Goal: Information Seeking & Learning: Learn about a topic

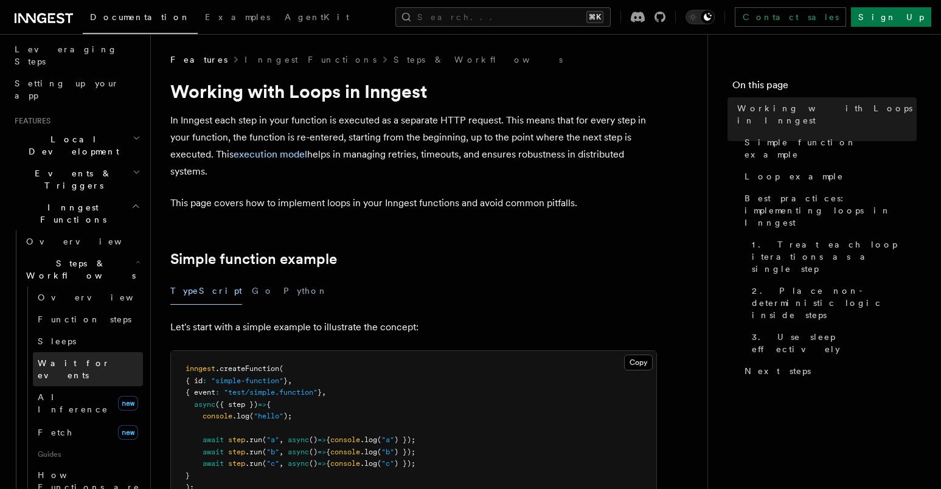
click at [83, 358] on span "Wait for events" at bounding box center [74, 369] width 72 height 22
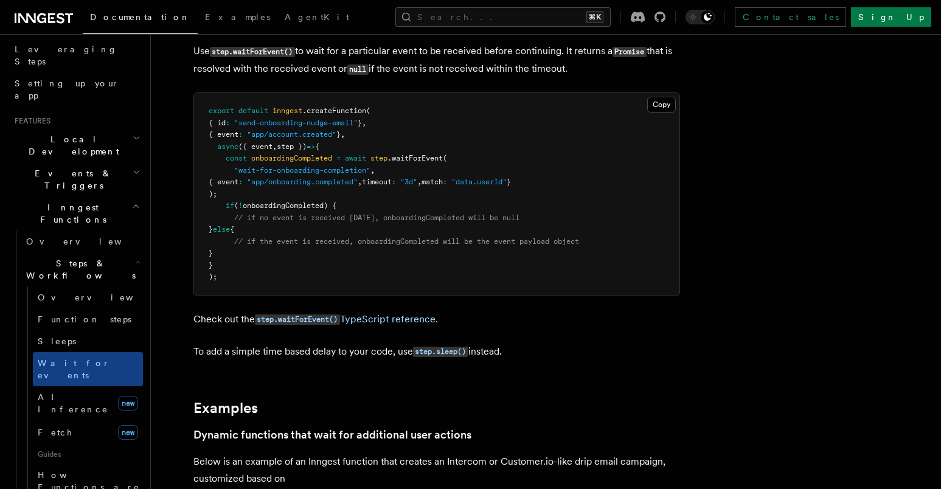
scroll to position [190, 0]
click at [134, 167] on icon "button" at bounding box center [137, 172] width 8 height 10
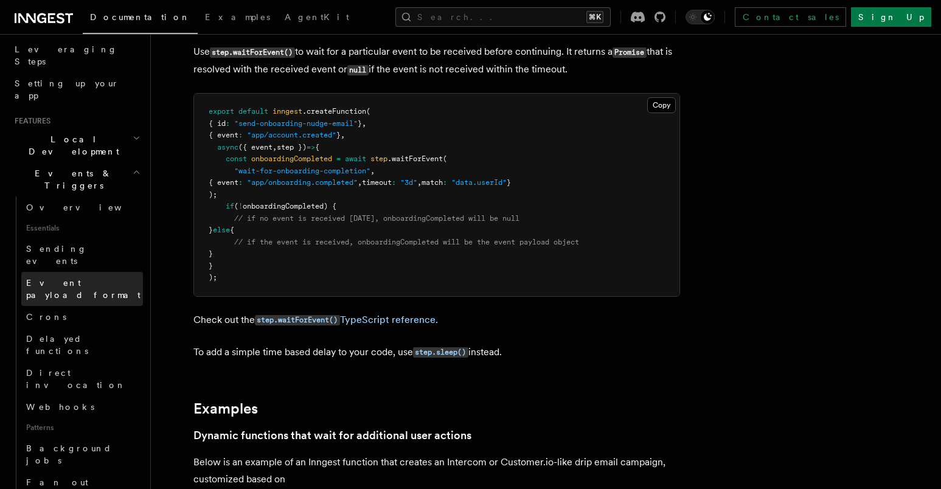
click at [106, 278] on span "Event payload format" at bounding box center [83, 289] width 114 height 22
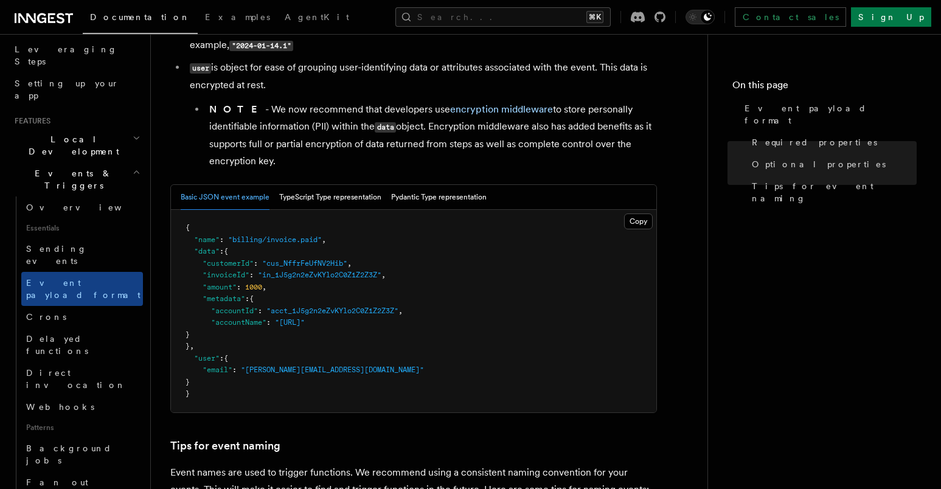
scroll to position [406, 0]
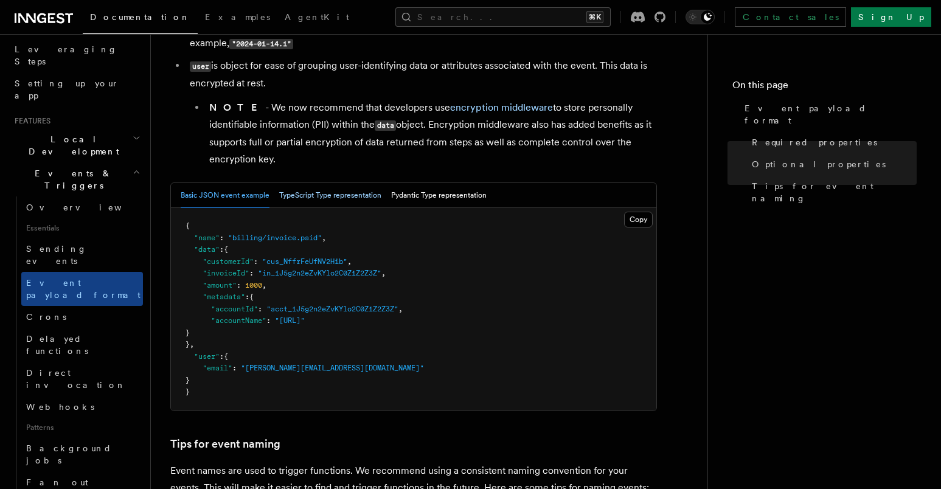
click at [309, 198] on button "TypeScript Type representation" at bounding box center [330, 195] width 102 height 25
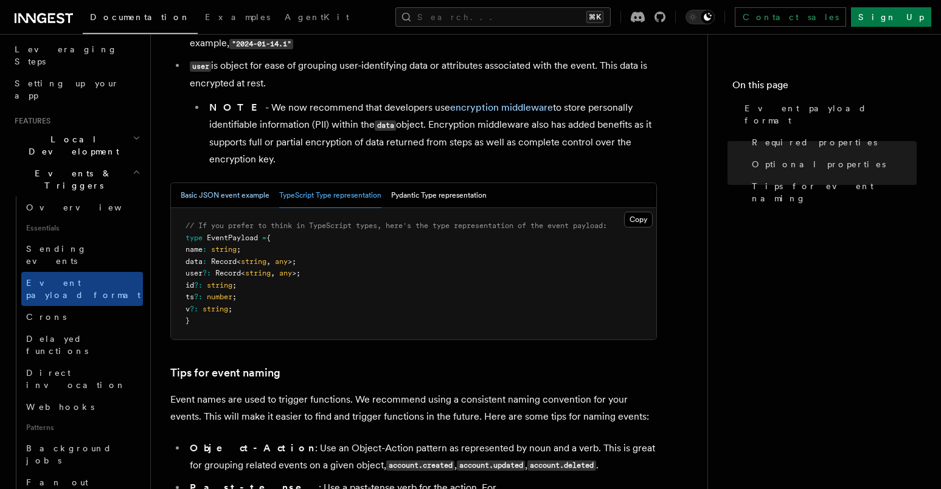
click at [238, 199] on button "Basic JSON event example" at bounding box center [225, 195] width 89 height 25
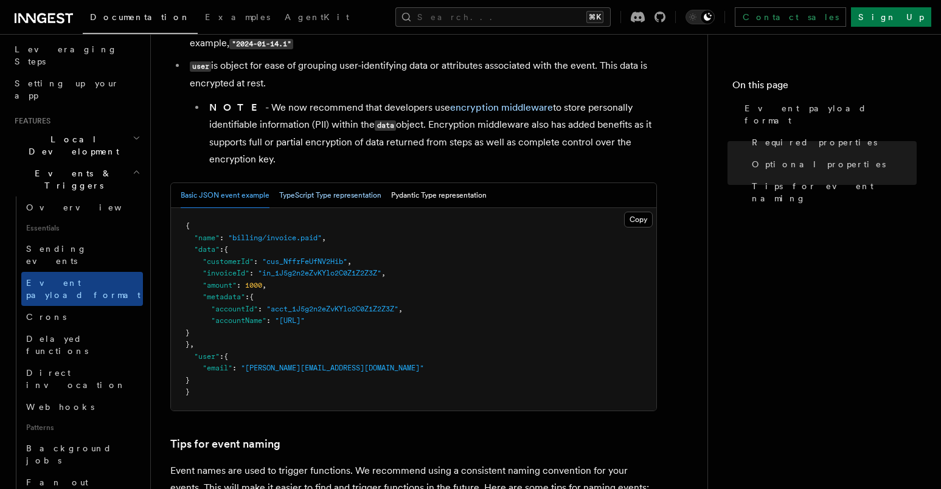
click at [297, 193] on button "TypeScript Type representation" at bounding box center [330, 195] width 102 height 25
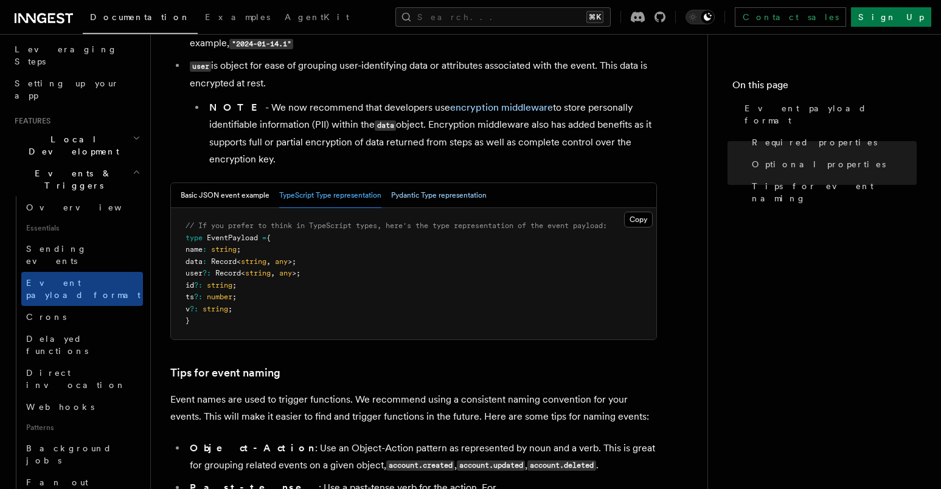
click at [417, 197] on button "Pydantic Type representation" at bounding box center [438, 195] width 95 height 25
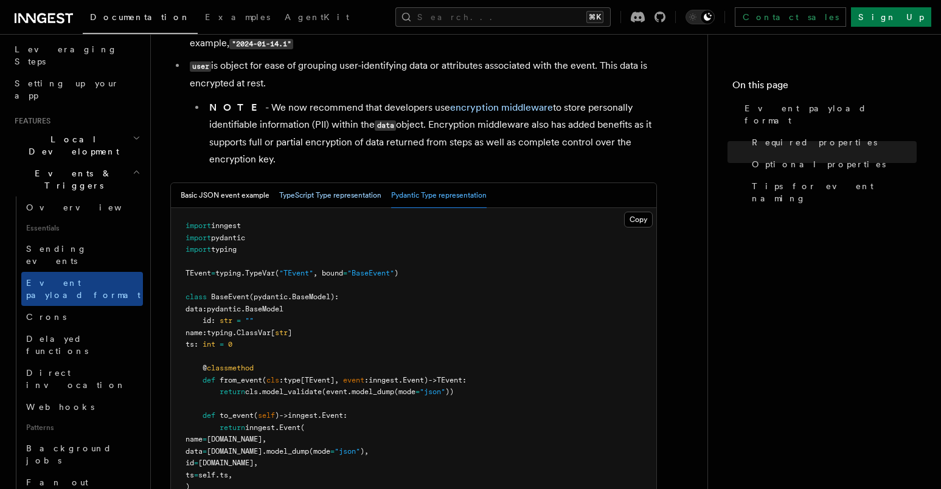
click at [317, 195] on button "TypeScript Type representation" at bounding box center [330, 195] width 102 height 25
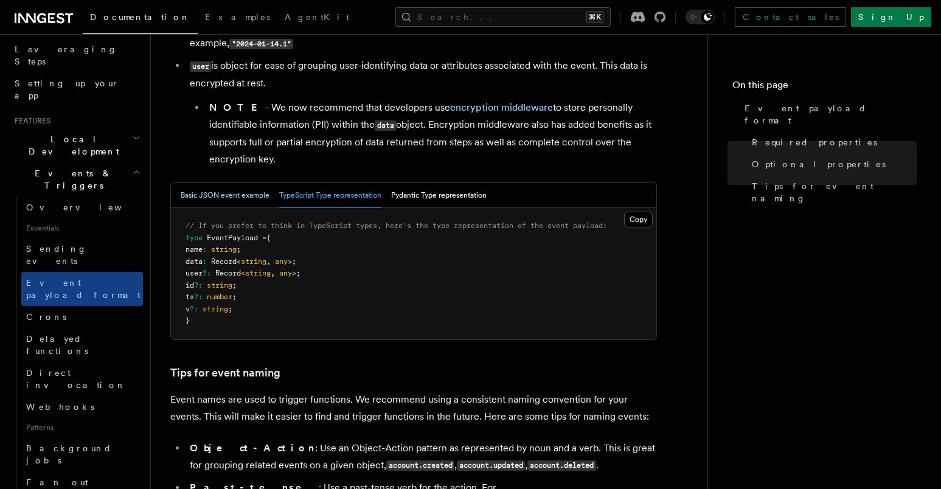
click at [236, 201] on button "Basic JSON event example" at bounding box center [225, 195] width 89 height 25
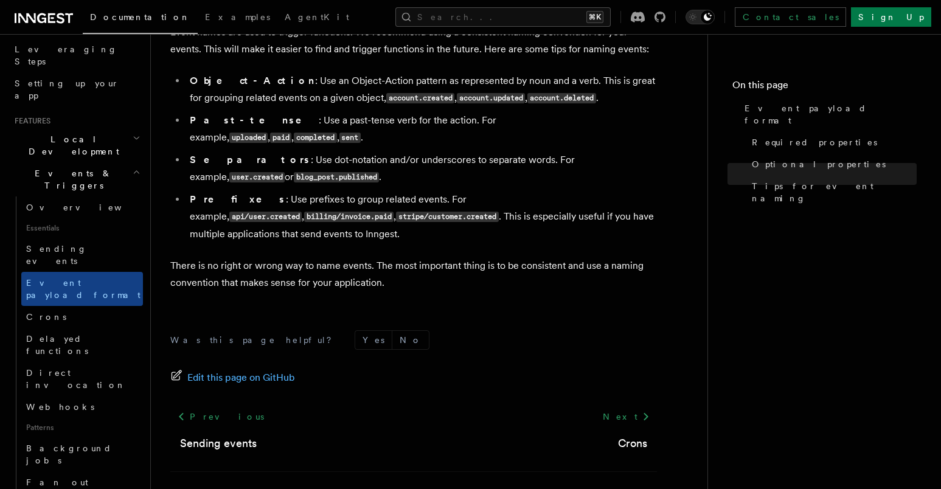
scroll to position [845, 0]
click at [108, 328] on link "Delayed functions" at bounding box center [82, 345] width 122 height 34
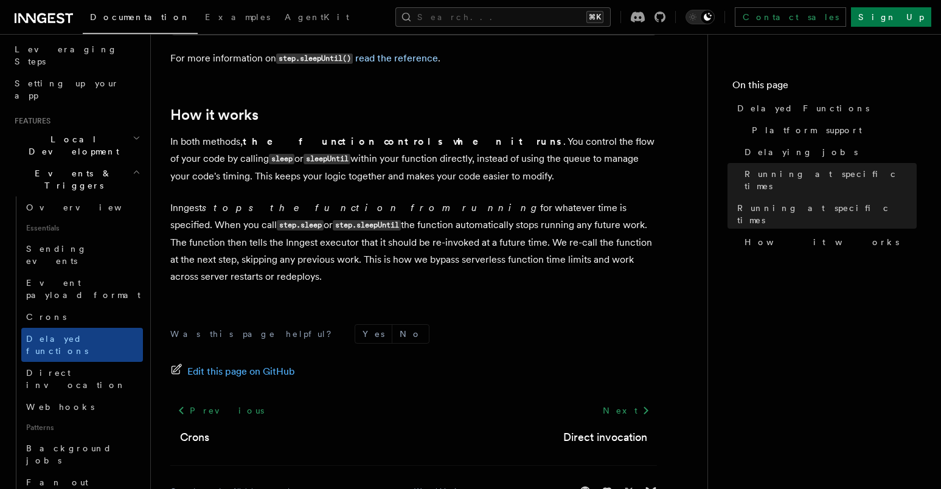
scroll to position [1104, 0]
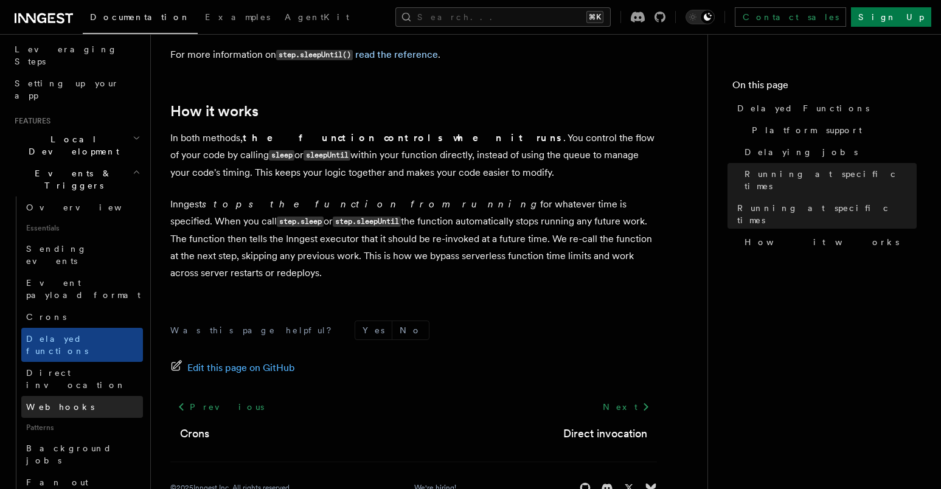
click at [96, 396] on link "Webhooks" at bounding box center [82, 407] width 122 height 22
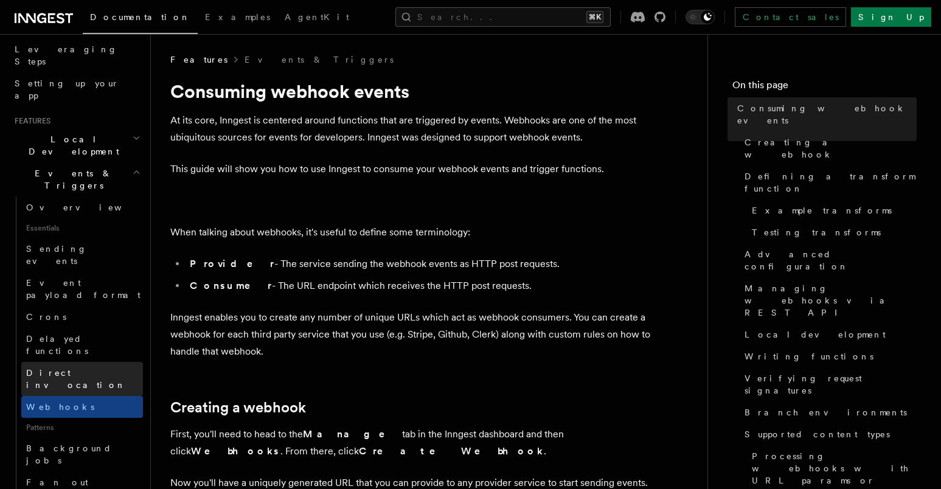
click at [116, 362] on link "Direct invocation" at bounding box center [82, 379] width 122 height 34
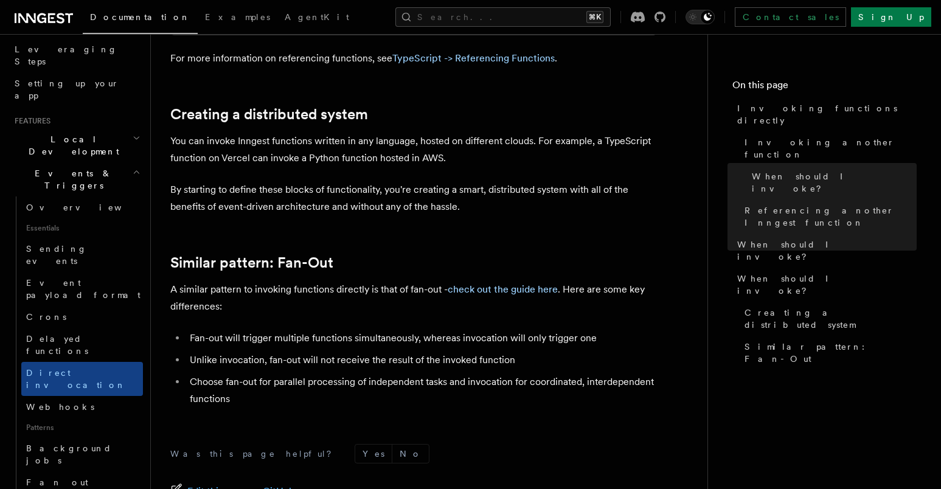
scroll to position [1656, 0]
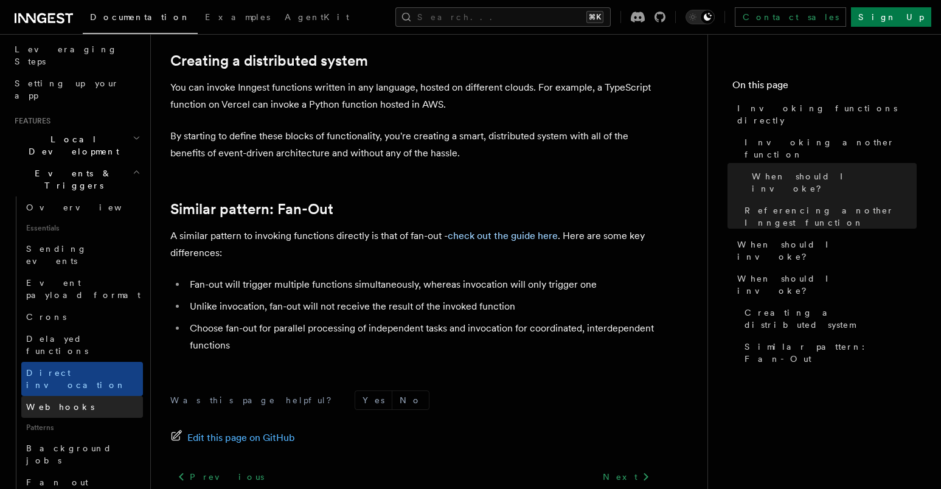
click at [106, 396] on link "Webhooks" at bounding box center [82, 407] width 122 height 22
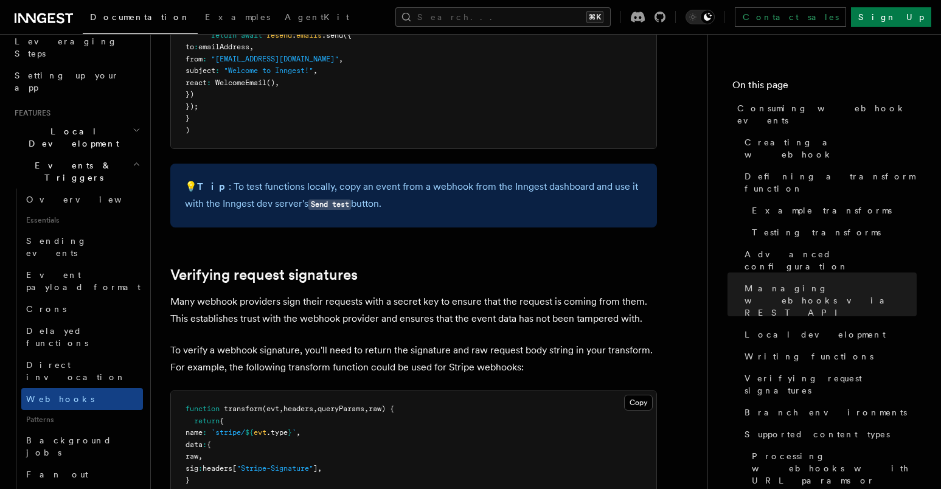
scroll to position [3370, 0]
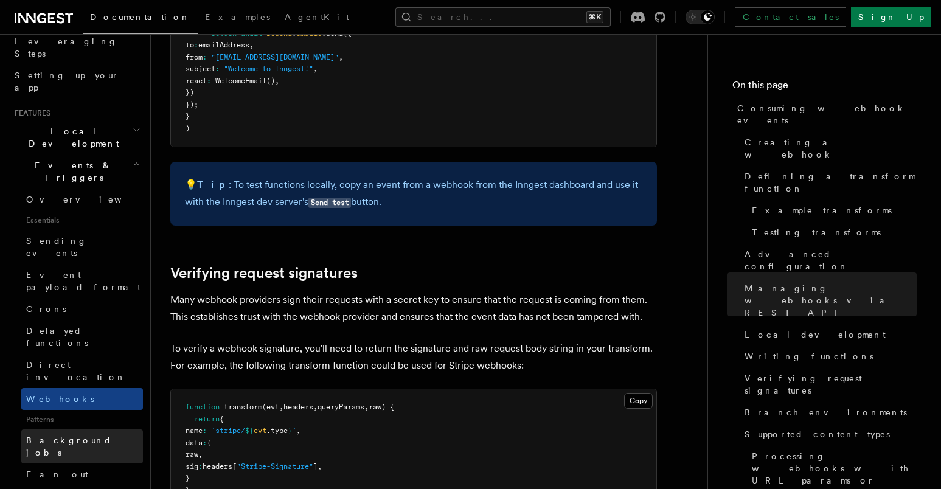
click at [99, 429] on link "Background jobs" at bounding box center [82, 446] width 122 height 34
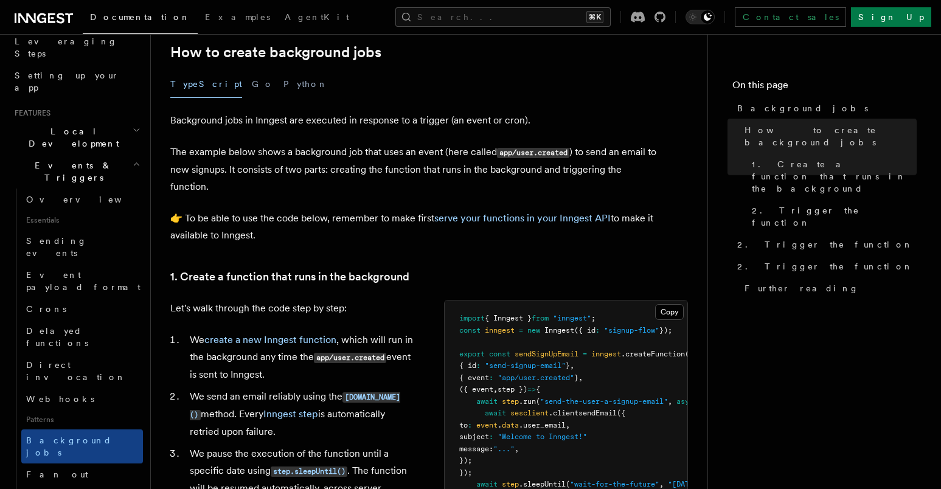
scroll to position [232, 0]
click at [100, 298] on link "Crons" at bounding box center [82, 309] width 122 height 22
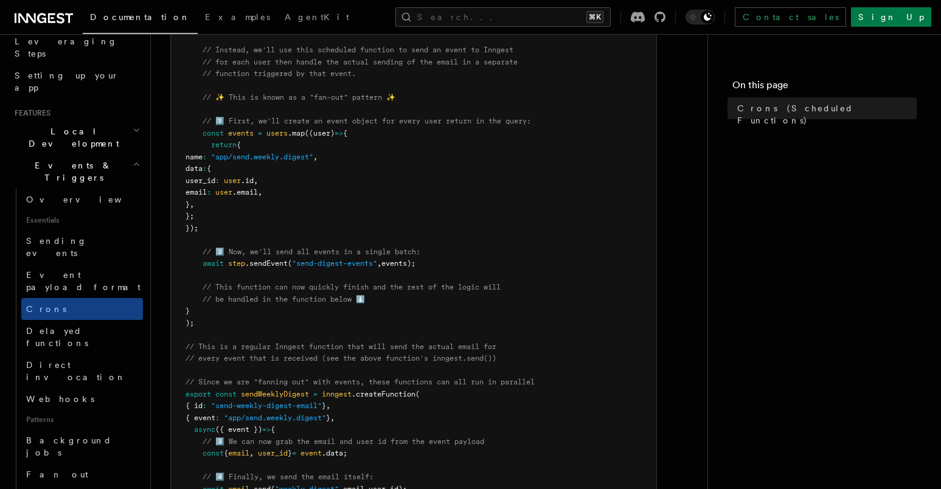
scroll to position [417, 0]
click at [161, 257] on div "Features Events & Triggers Crons (Scheduled Functions) You can create scheduled…" at bounding box center [448, 250] width 595 height 1335
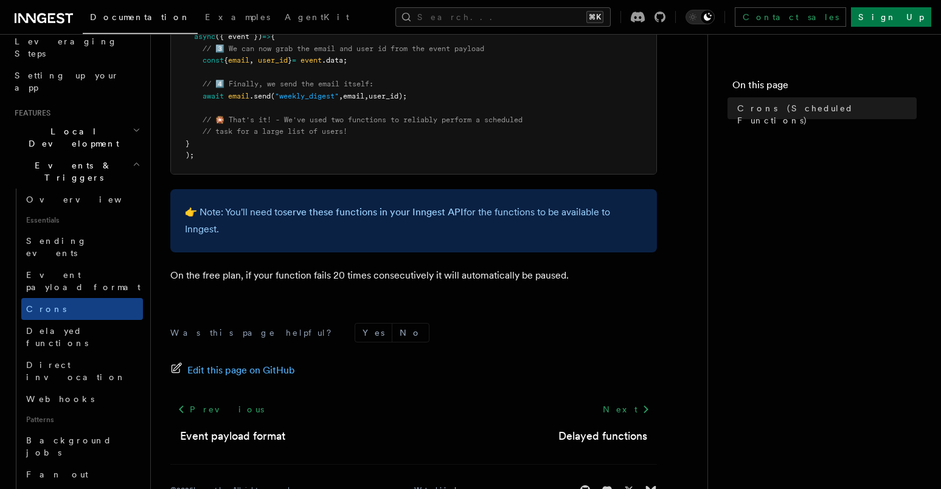
scroll to position [816, 0]
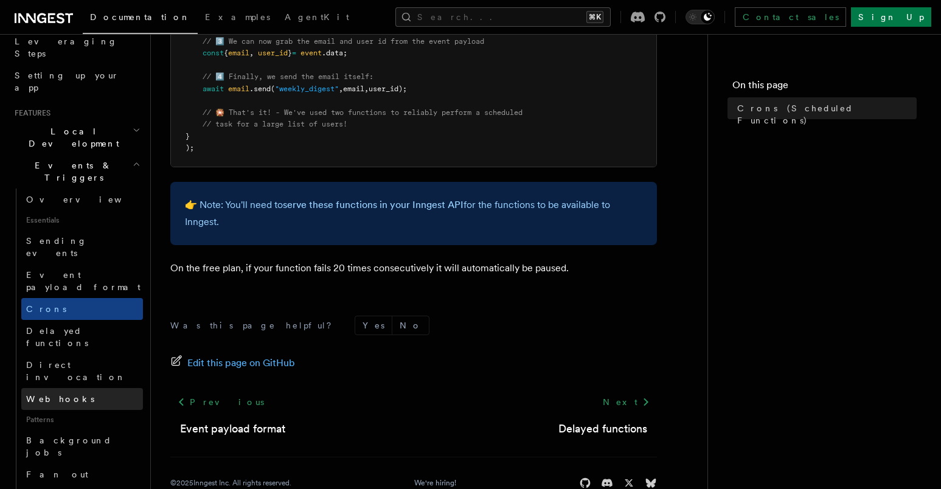
click at [100, 388] on link "Webhooks" at bounding box center [82, 399] width 122 height 22
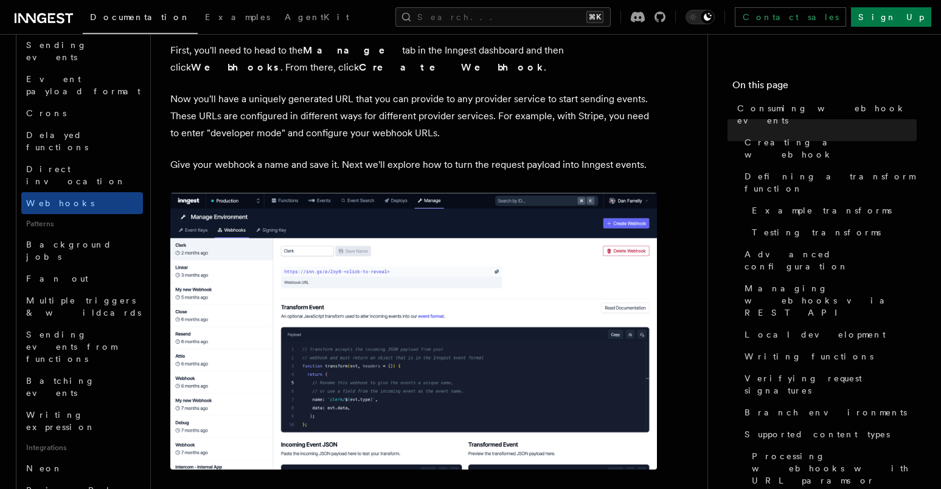
scroll to position [398, 0]
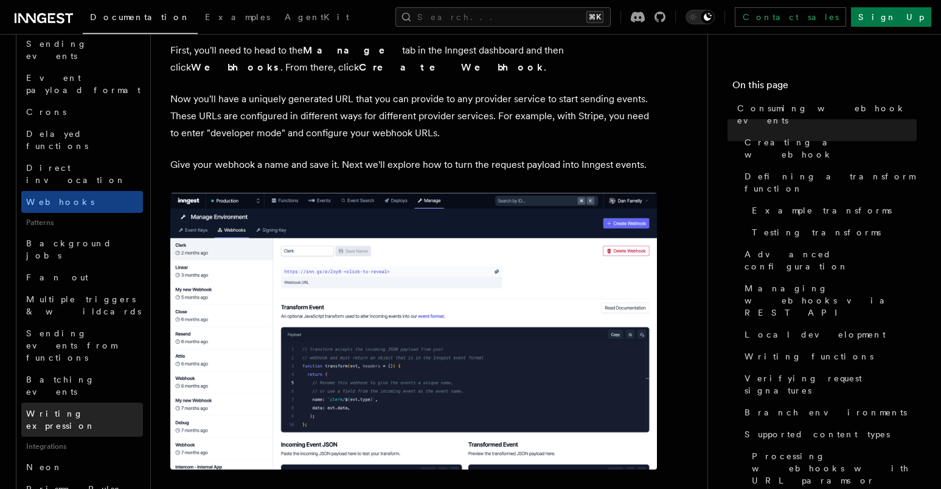
click at [98, 403] on link "Writing expression" at bounding box center [82, 420] width 122 height 34
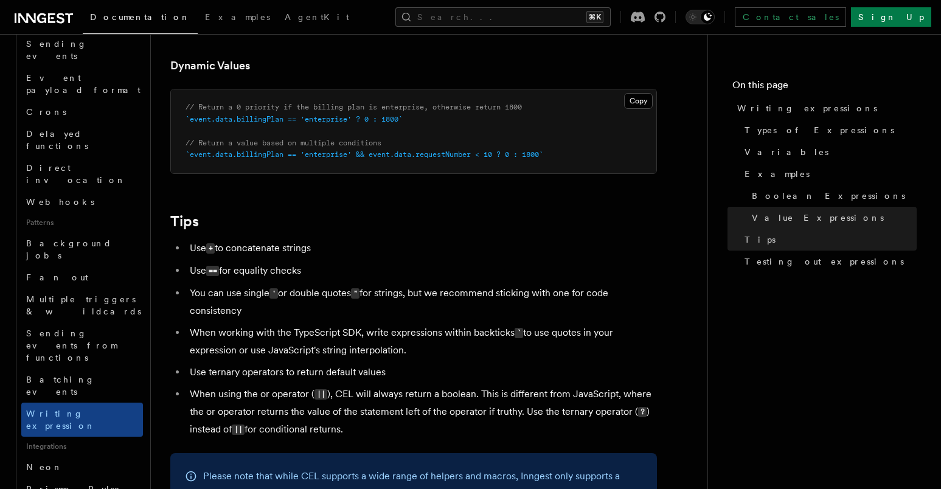
scroll to position [1060, 0]
click at [110, 456] on link "Neon" at bounding box center [82, 467] width 122 height 22
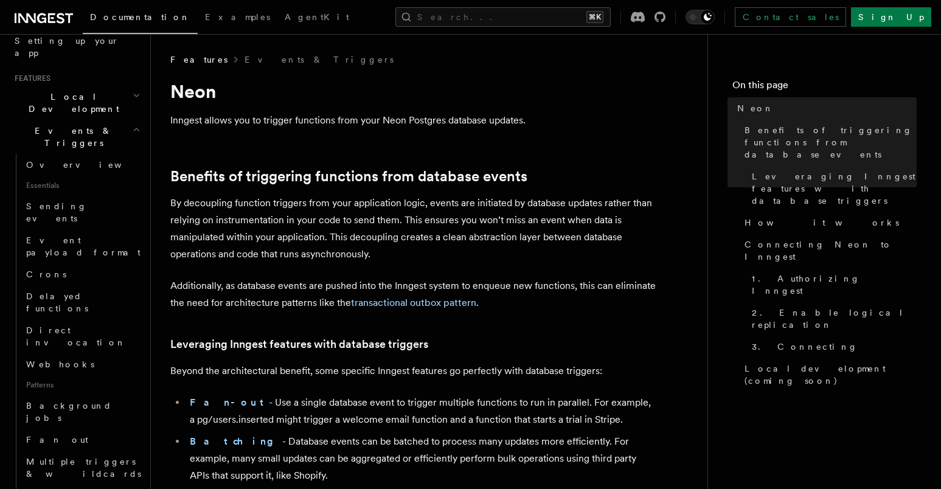
scroll to position [221, 0]
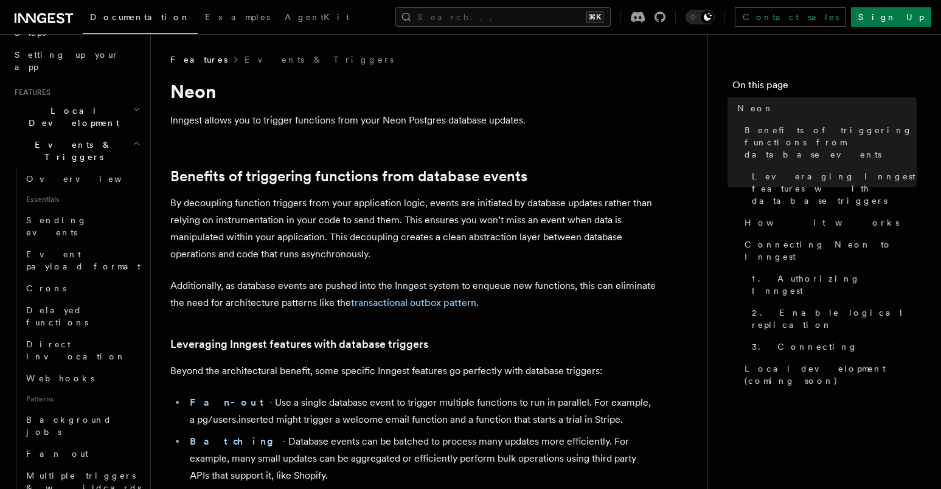
click at [128, 134] on h2 "Events & Triggers" at bounding box center [76, 151] width 133 height 34
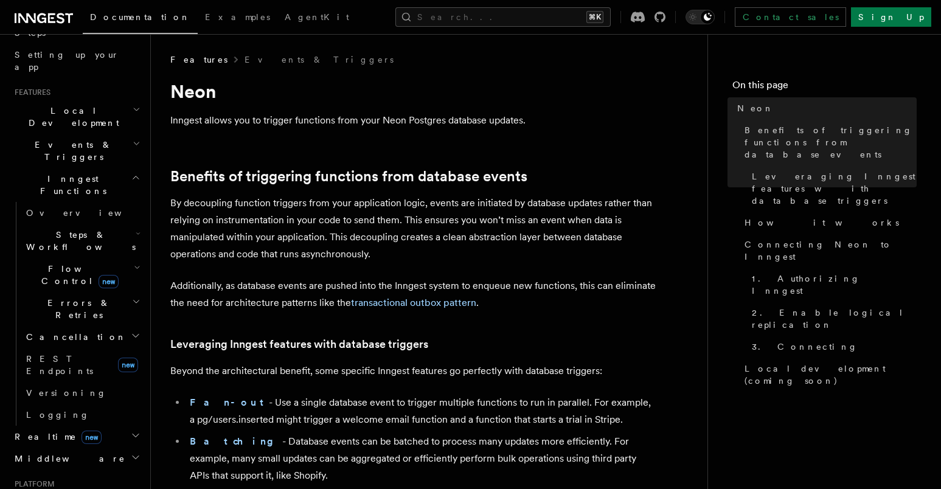
click at [99, 224] on h2 "Steps & Workflows" at bounding box center [82, 241] width 122 height 34
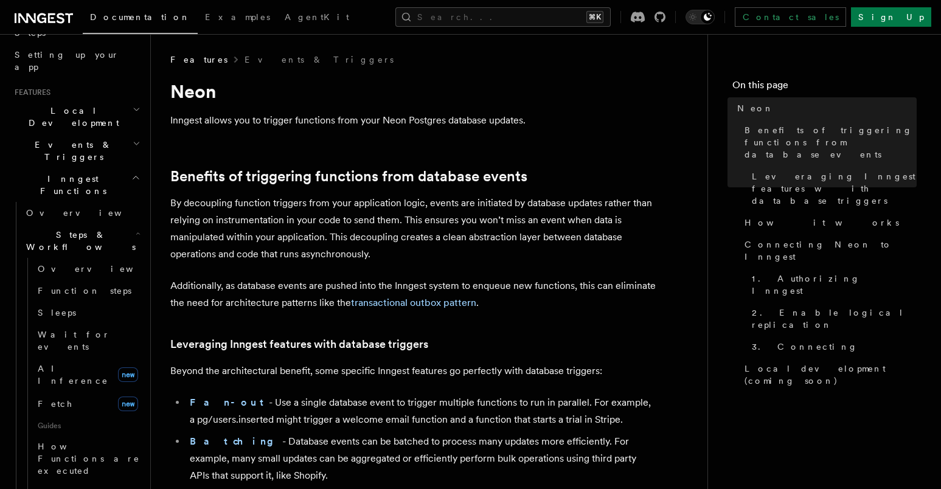
click at [111, 224] on h2 "Steps & Workflows" at bounding box center [82, 241] width 122 height 34
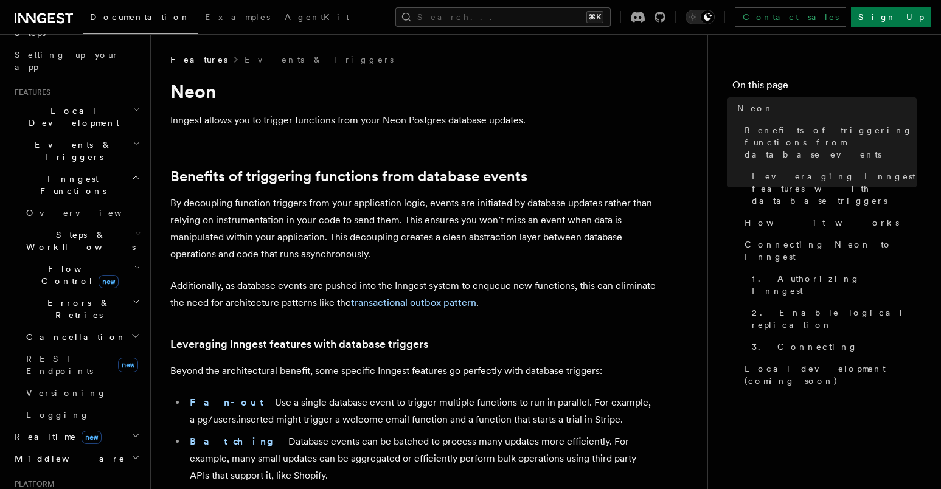
click at [123, 168] on h2 "Inngest Functions" at bounding box center [76, 185] width 133 height 34
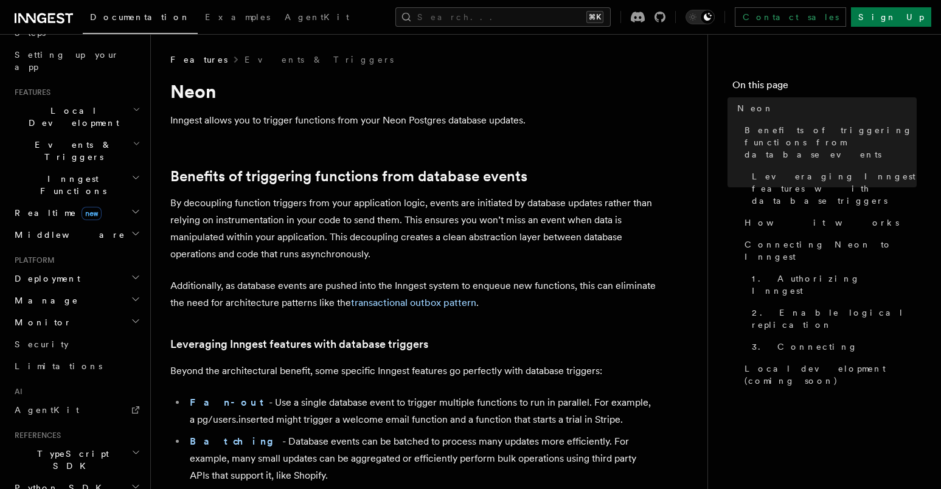
click at [115, 202] on h2 "Realtime new" at bounding box center [76, 213] width 133 height 22
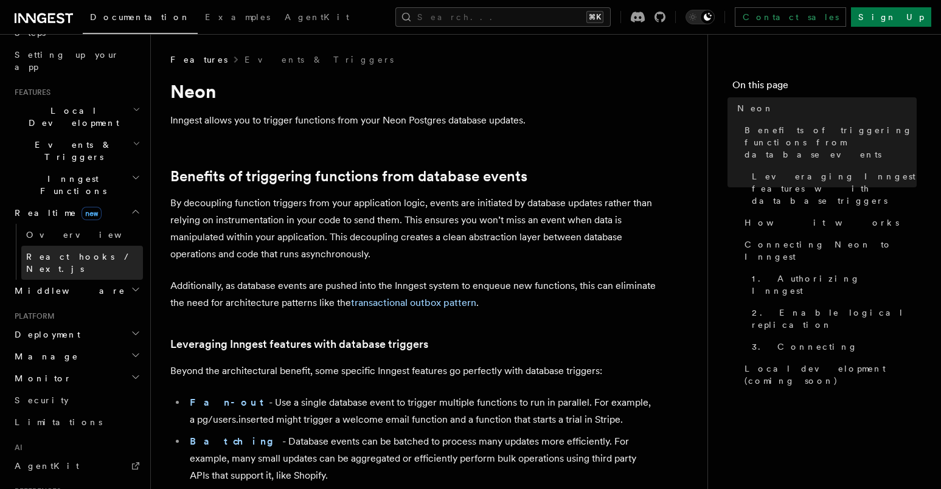
click at [99, 252] on span "React hooks / Next.js" at bounding box center [80, 263] width 108 height 22
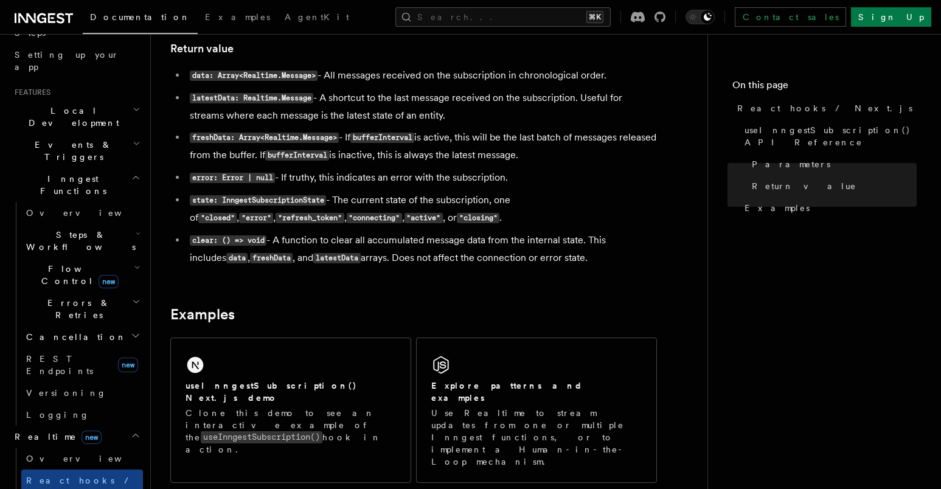
scroll to position [1038, 0]
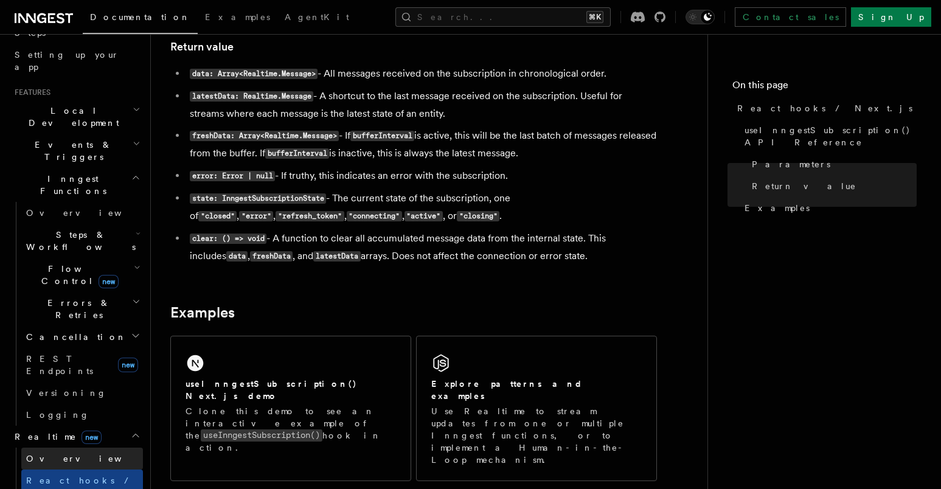
click at [68, 448] on link "Overview" at bounding box center [82, 459] width 122 height 22
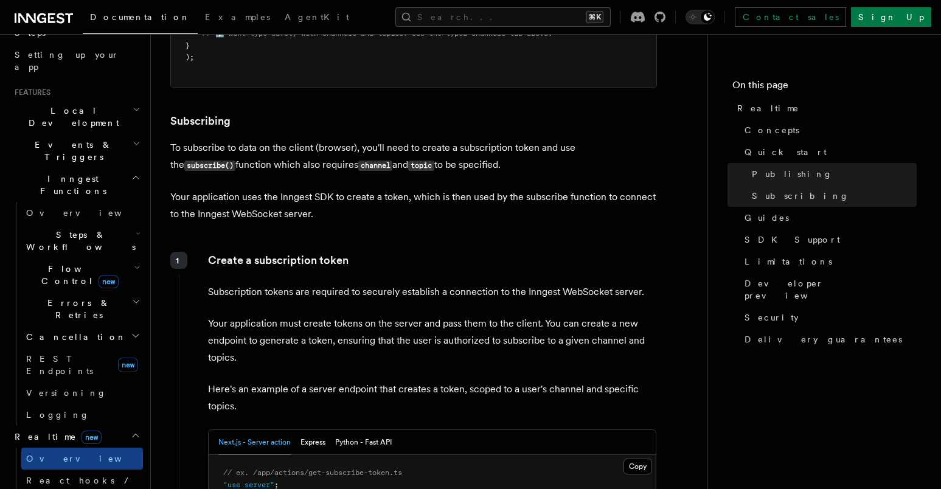
scroll to position [1383, 0]
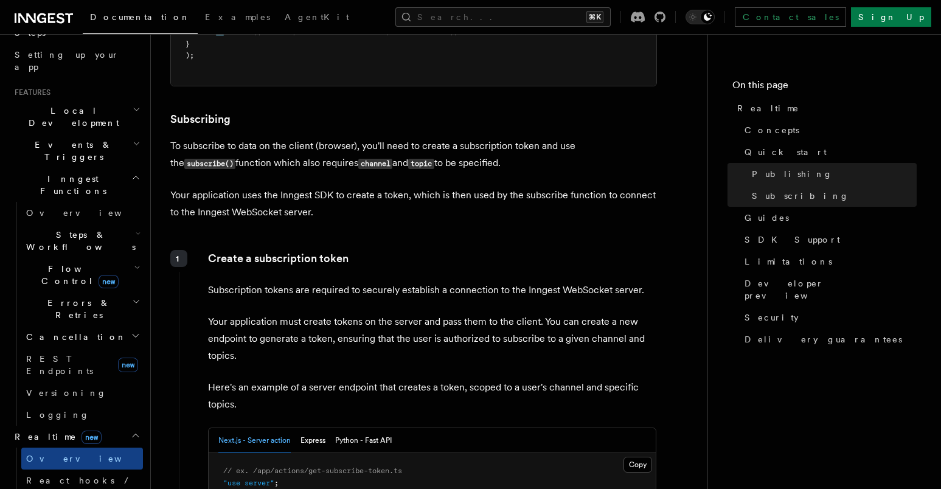
click at [133, 431] on icon "button" at bounding box center [136, 436] width 10 height 10
click at [131, 173] on icon "button" at bounding box center [135, 178] width 9 height 10
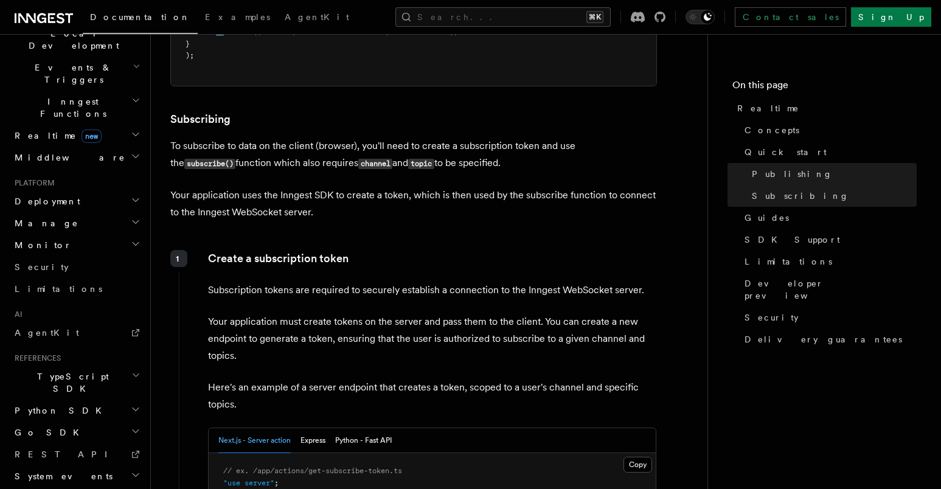
scroll to position [331, 0]
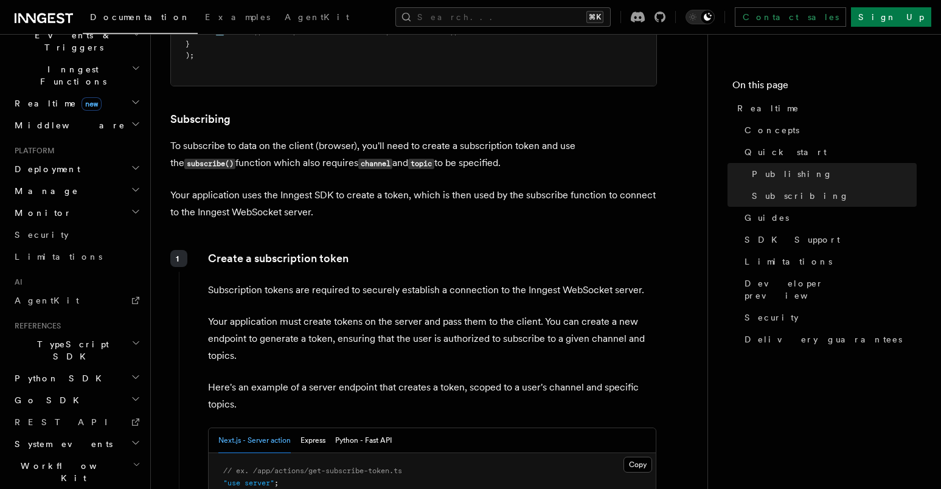
click at [89, 455] on h2 "Workflow Kit" at bounding box center [76, 472] width 133 height 34
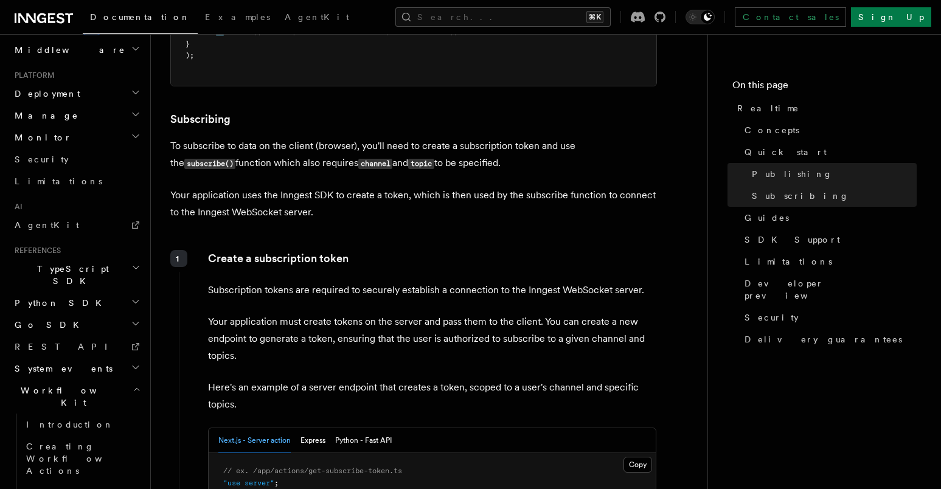
scroll to position [412, 0]
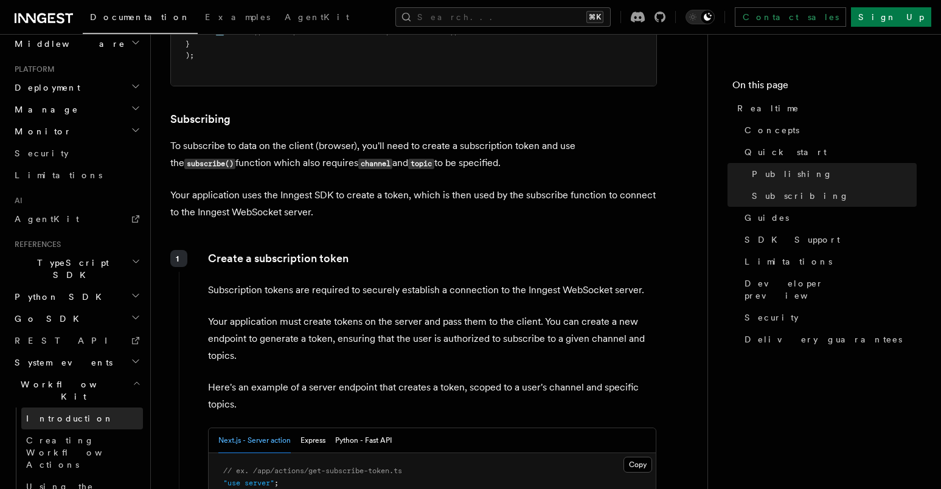
click at [95, 408] on link "Introduction" at bounding box center [82, 419] width 122 height 22
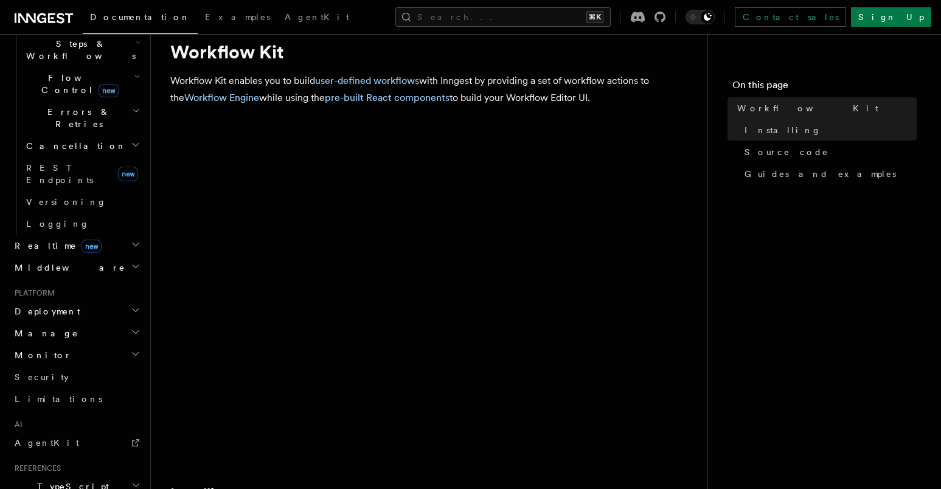
scroll to position [41, 0]
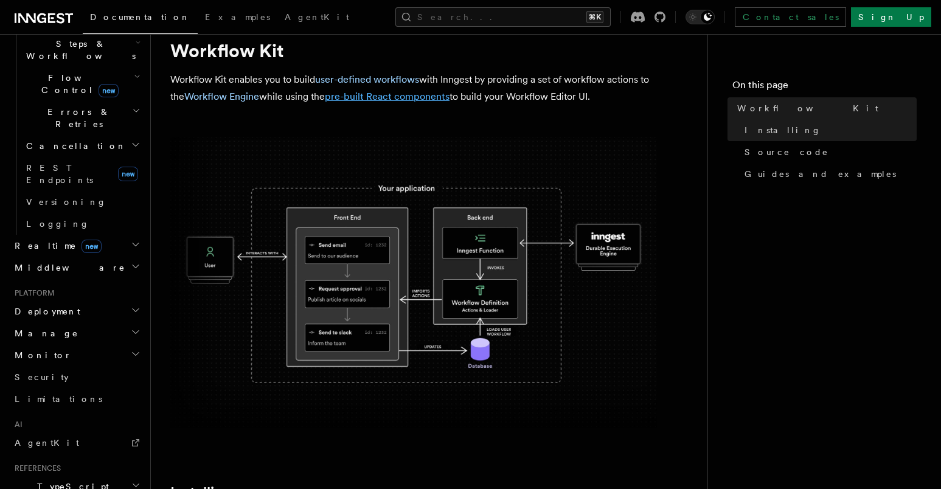
click at [389, 96] on link "pre-built React components" at bounding box center [387, 97] width 125 height 12
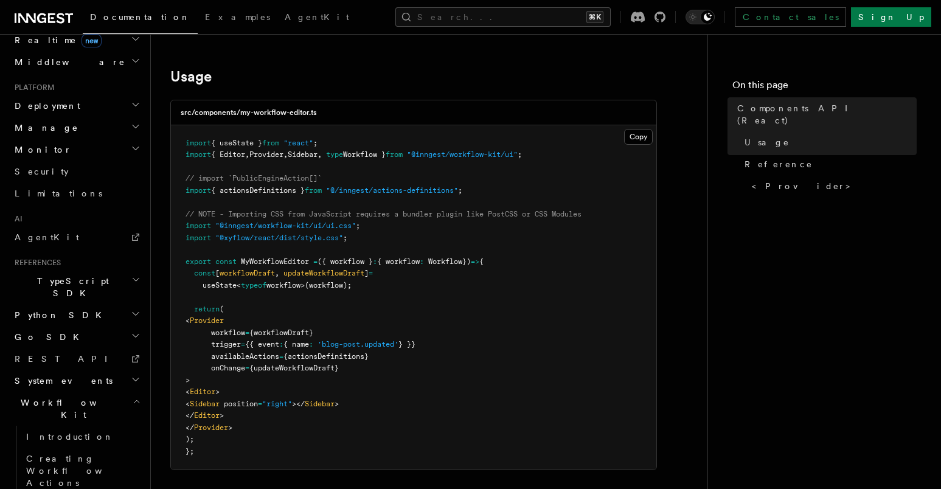
scroll to position [404, 0]
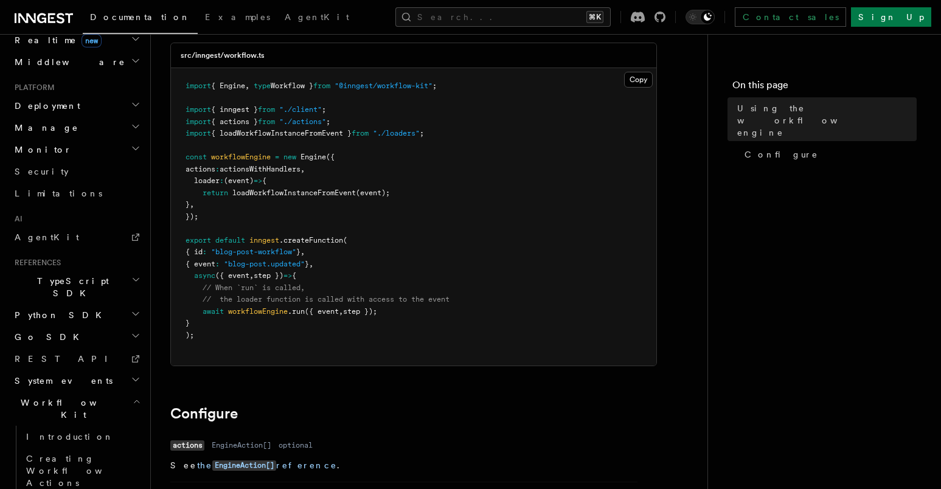
scroll to position [105, 0]
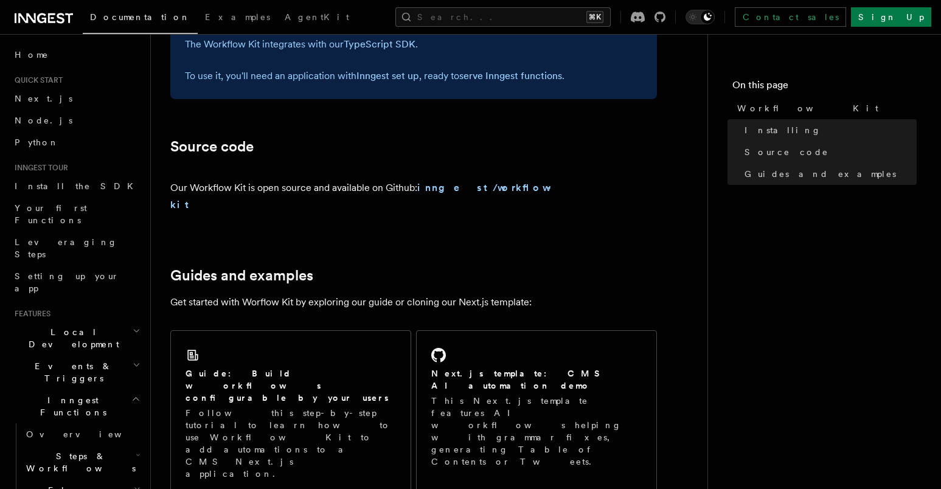
scroll to position [646, 0]
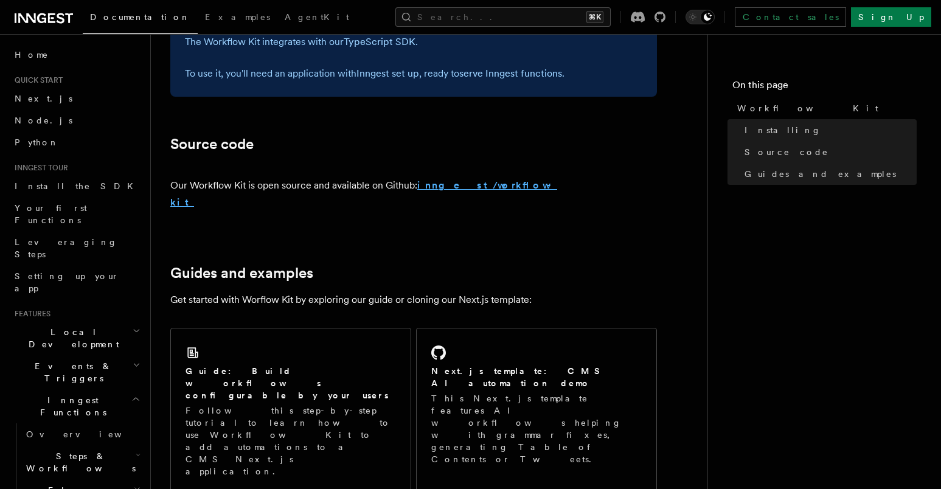
click at [450, 189] on strong "inngest/workflow-kit" at bounding box center [363, 193] width 387 height 29
